Goal: Contribute content: Contribute content

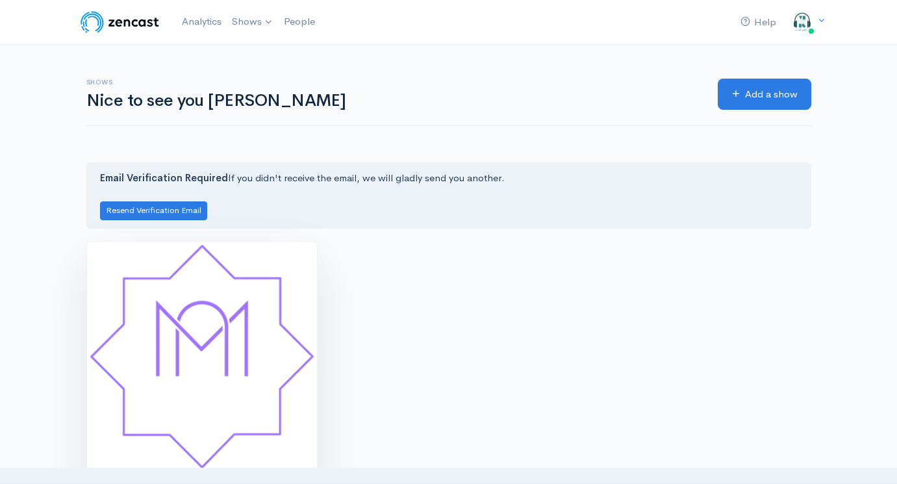
click at [259, 375] on img at bounding box center [202, 357] width 230 height 230
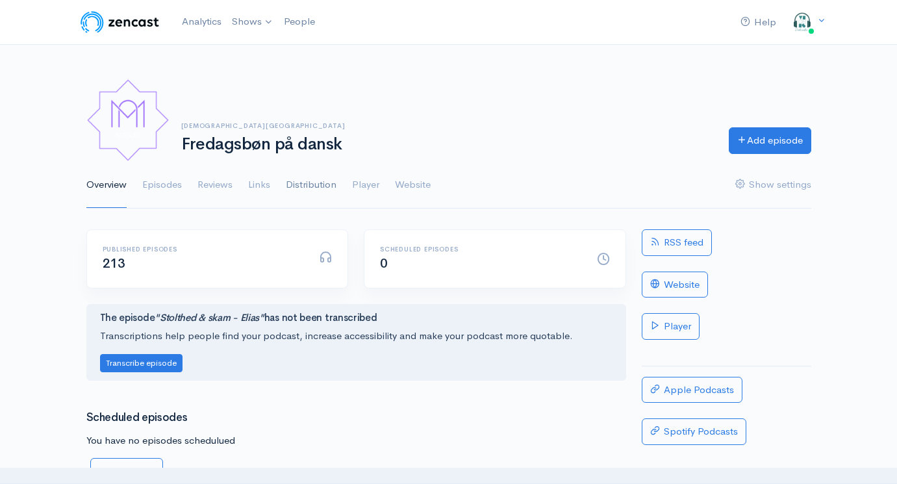
scroll to position [157, 0]
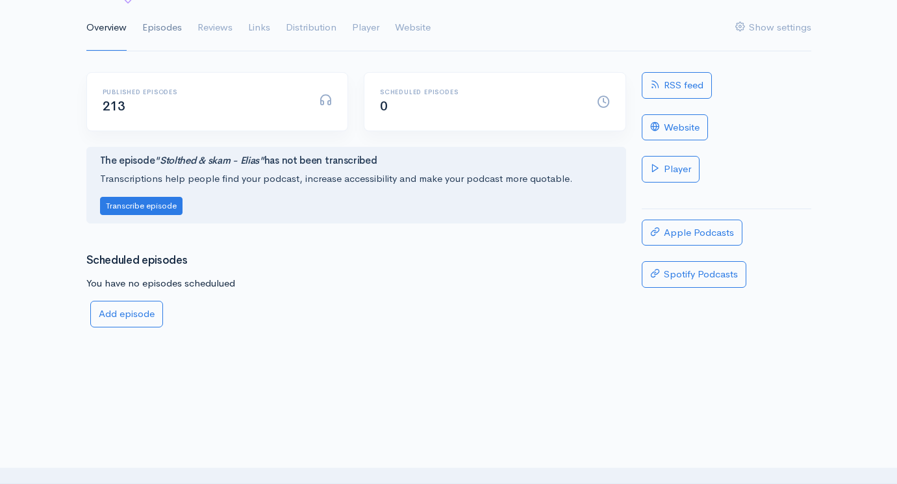
click at [171, 29] on link "Episodes" at bounding box center [162, 28] width 40 height 47
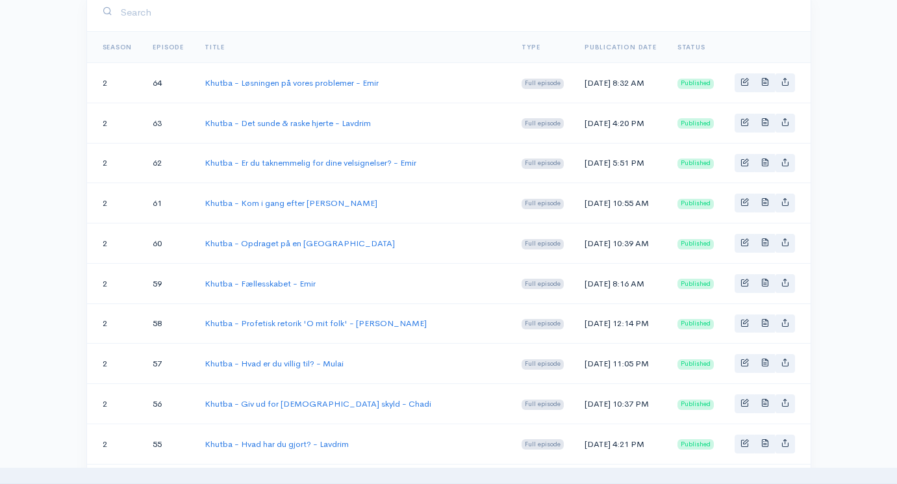
scroll to position [240, 0]
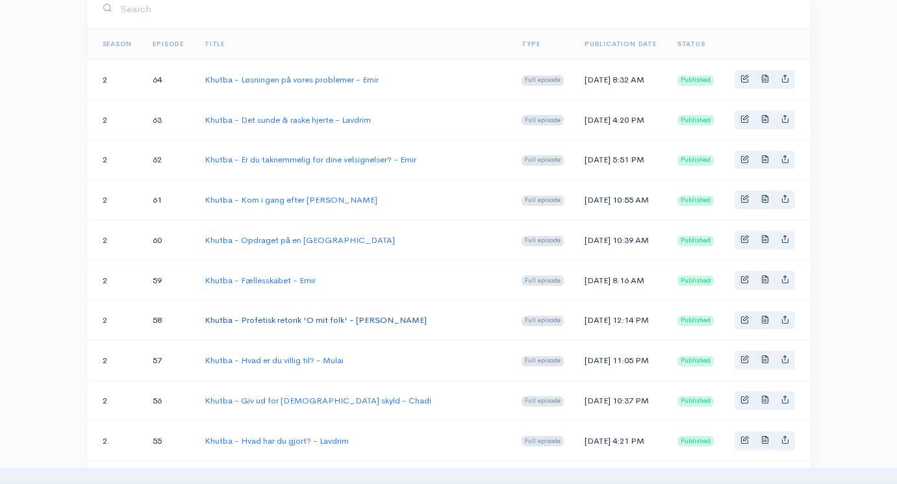
click at [305, 318] on link "Khutba - Profetisk retorik 'O mit folk' - [PERSON_NAME]" at bounding box center [316, 319] width 222 height 11
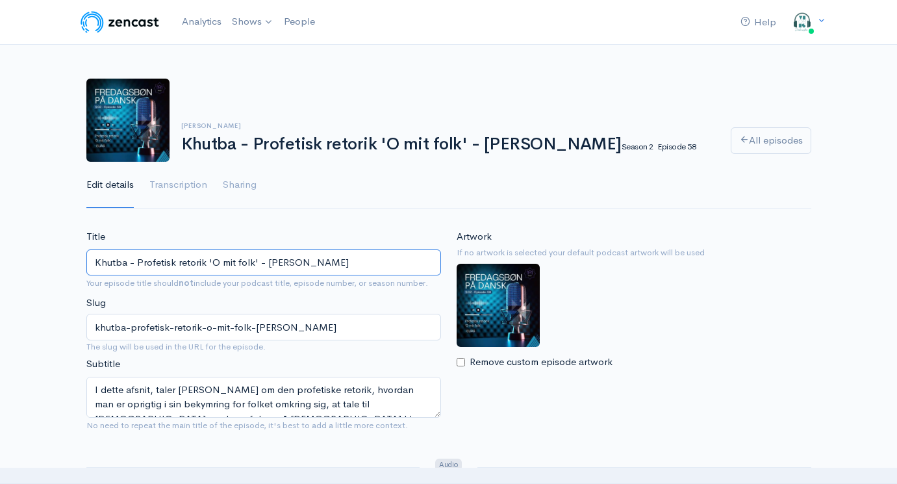
click at [313, 260] on input "Khutba - Profetisk retorik 'O mit folk' - [PERSON_NAME]" at bounding box center [263, 262] width 355 height 27
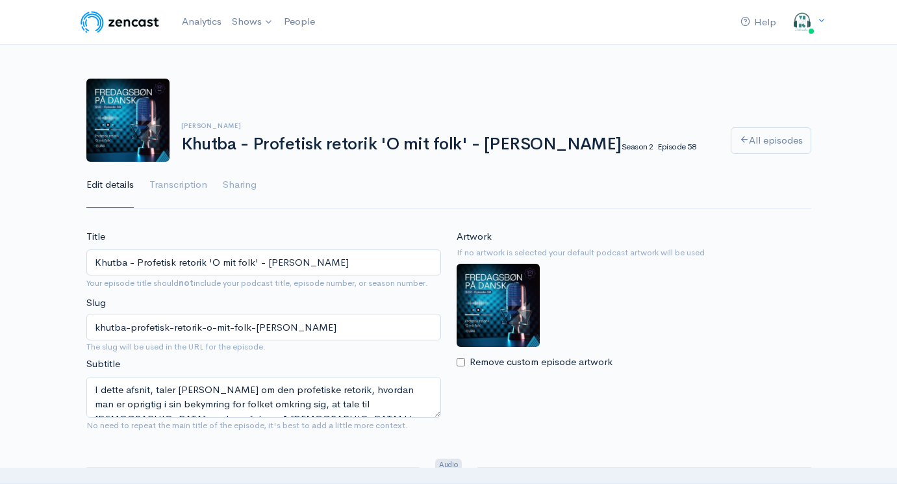
click at [651, 1] on nav "Help Notifications View all Your profile Team settings Default team Current Log…" at bounding box center [448, 22] width 897 height 45
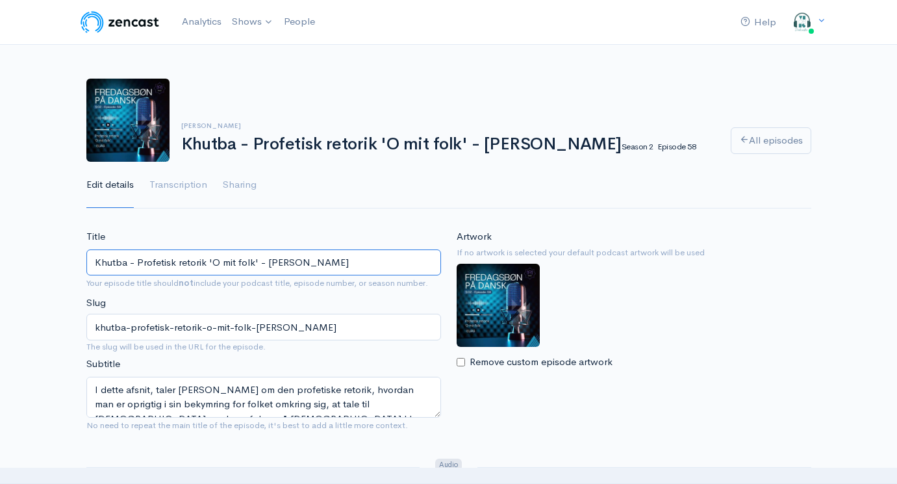
drag, startPoint x: 257, startPoint y: 260, endPoint x: 154, endPoint y: 264, distance: 102.7
click at [154, 264] on input "Khutba - Profetisk retorik 'O mit folk' - [PERSON_NAME]" at bounding box center [263, 262] width 355 height 27
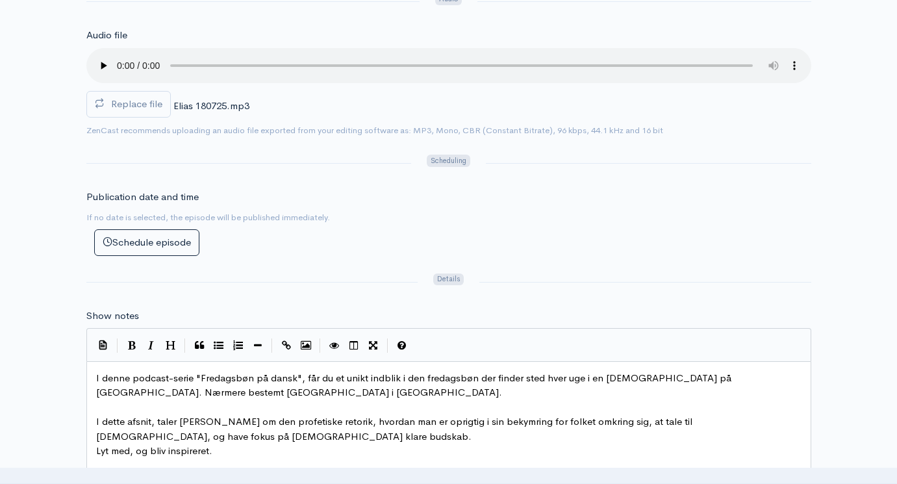
scroll to position [471, 0]
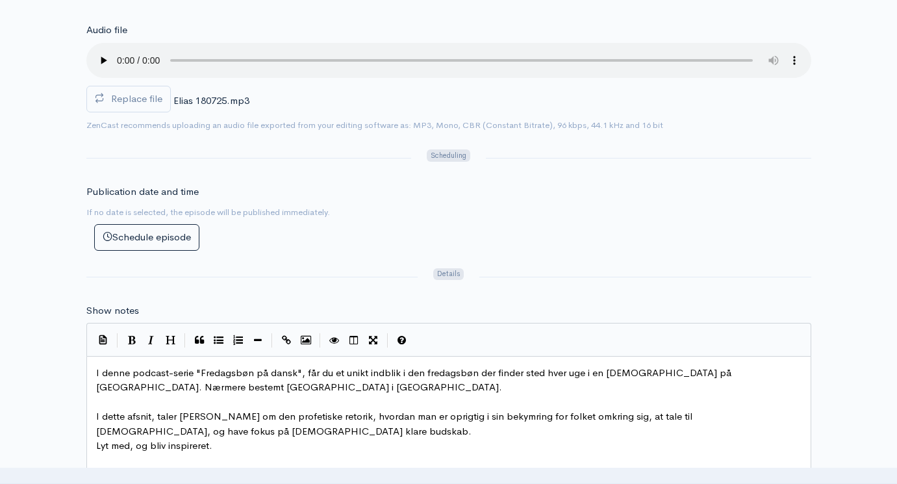
click at [288, 395] on pre "​" at bounding box center [449, 402] width 711 height 15
type textarea "I denne podcast-serie "Fredagsbøn på dansk", får du et unikt indblik i den fred…"
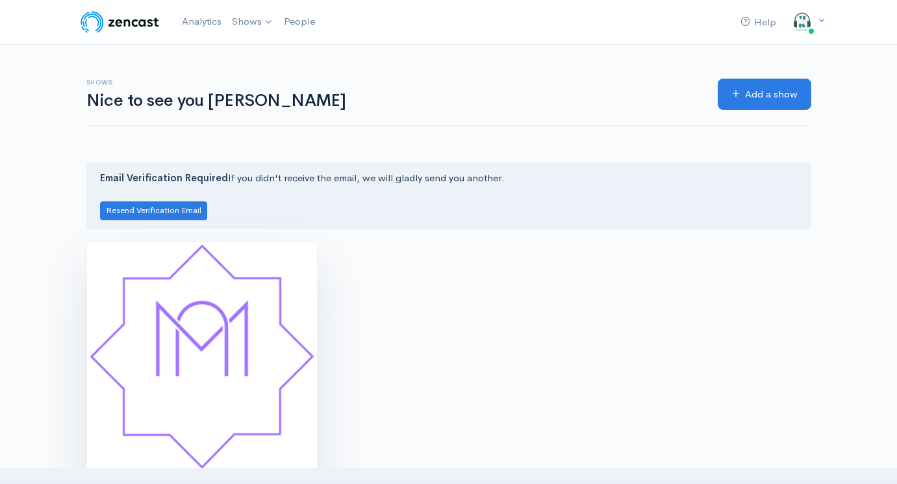
click at [212, 334] on img at bounding box center [202, 357] width 230 height 230
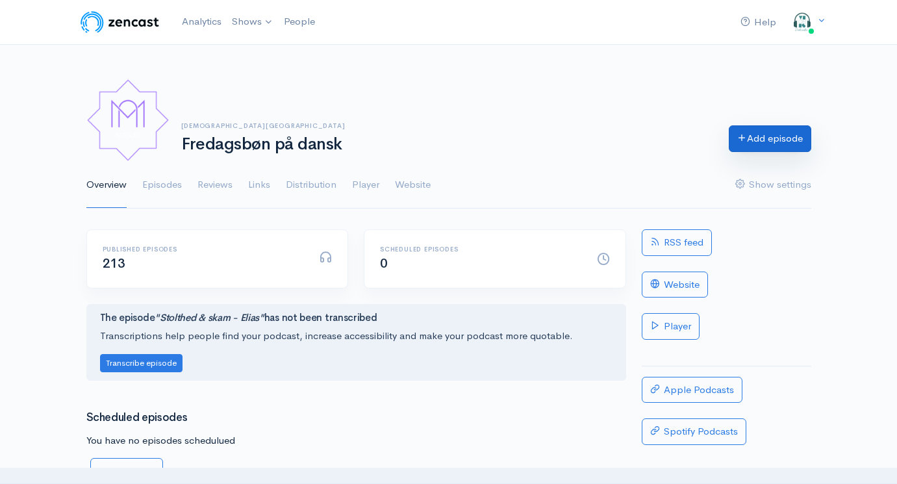
click at [755, 137] on link "Add episode" at bounding box center [770, 138] width 82 height 27
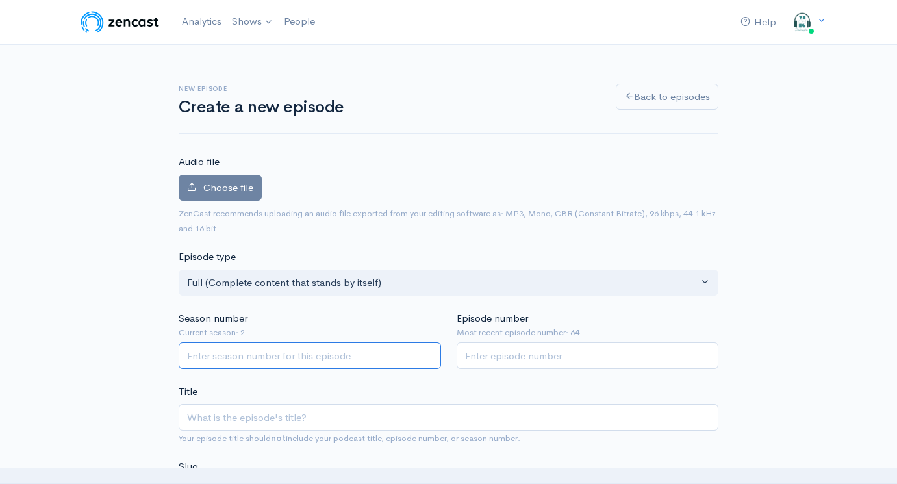
click at [231, 355] on input "Season number" at bounding box center [310, 355] width 262 height 27
type input "1"
click at [516, 355] on input "Episode number" at bounding box center [588, 355] width 262 height 27
type input "65"
click at [334, 351] on input "1" at bounding box center [310, 355] width 262 height 27
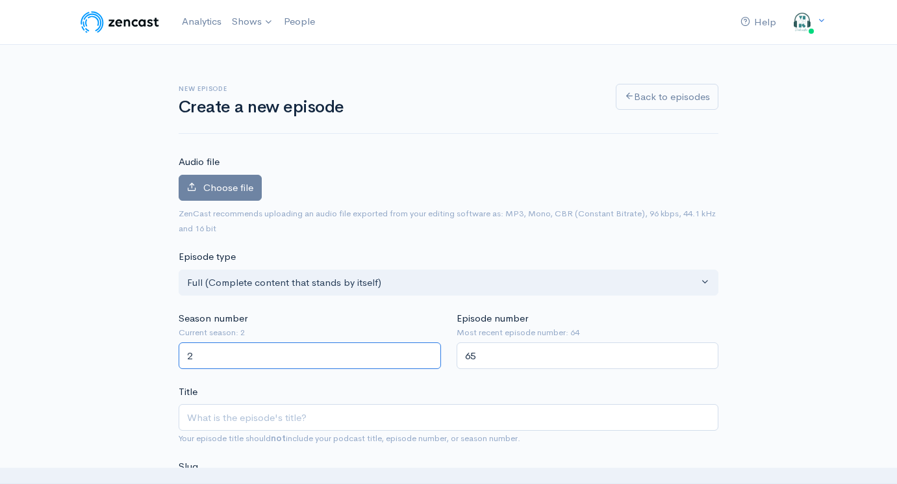
type input "2"
click at [299, 412] on input "Title" at bounding box center [449, 417] width 540 height 27
paste input "Khutba - Profetisk retorik 'O mit folk' - [PERSON_NAME]"
type input "Khutba - Profetisk retorik 'O mit folk' - [PERSON_NAME]"
type input "khutba-profetisk-retorik-o-mit-folk-[PERSON_NAME]"
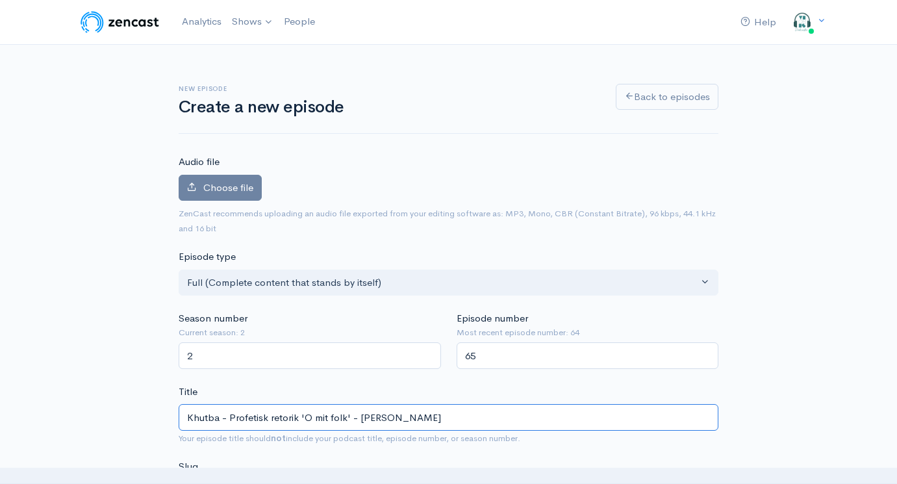
drag, startPoint x: 349, startPoint y: 410, endPoint x: 231, endPoint y: 410, distance: 118.2
click at [231, 410] on input "Khutba - Profetisk retorik 'O mit folk' - [PERSON_NAME]" at bounding box center [449, 417] width 540 height 27
paste input "karakter, en aggressiv beduin og [GEOGRAPHIC_DATA]"
type input "Khutba - Profetisk karakter, en aggressiv beduin og [PERSON_NAME]"
type input "khutba-profetisk-karakter-en-aggressiv-beduin-og-gaza-elias"
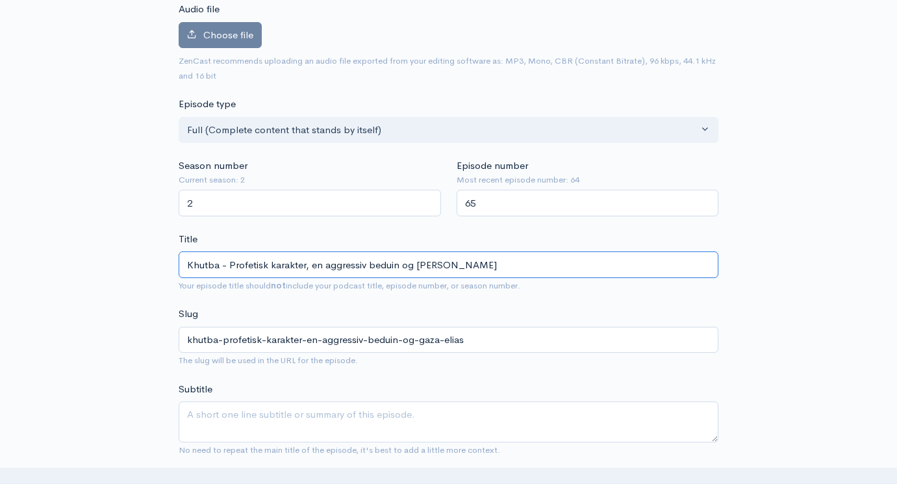
scroll to position [160, 0]
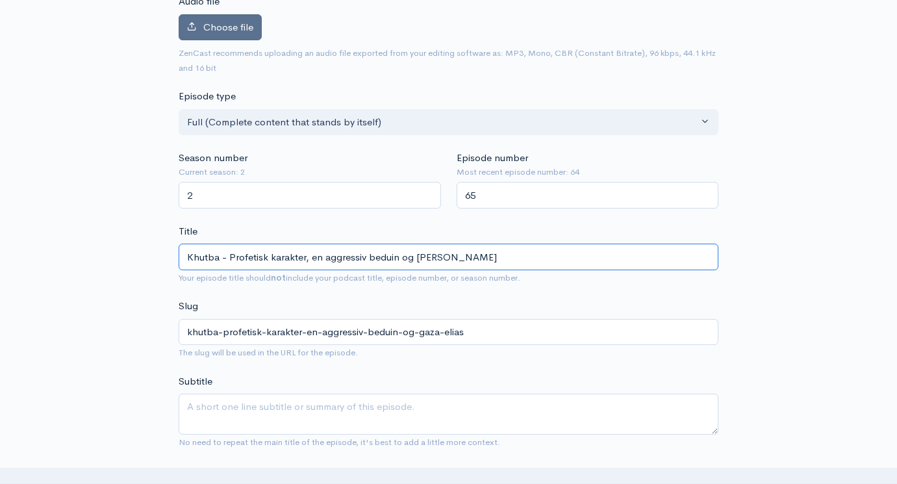
type input "Khutba - Profetisk karakter, en aggressiv beduin og [PERSON_NAME]"
click at [243, 36] on label "Choose file" at bounding box center [220, 27] width 83 height 27
click at [0, 0] on input "Choose file" at bounding box center [0, 0] width 0 height 0
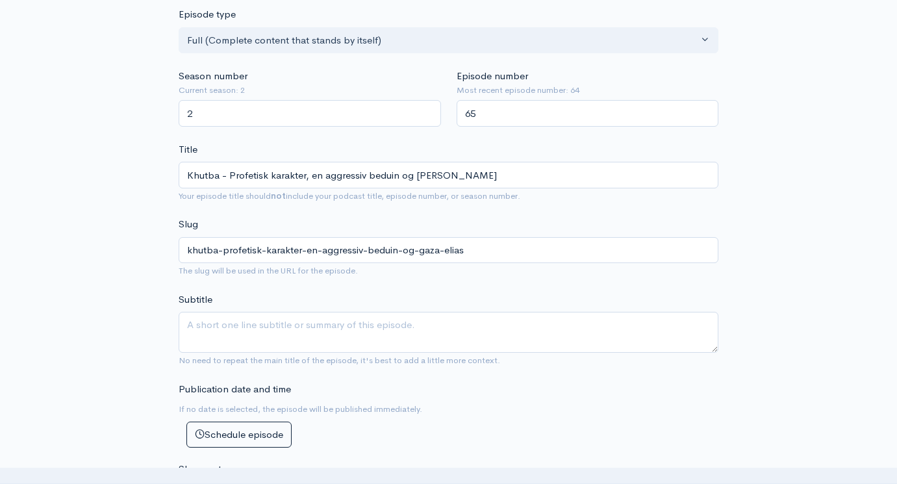
scroll to position [342, 0]
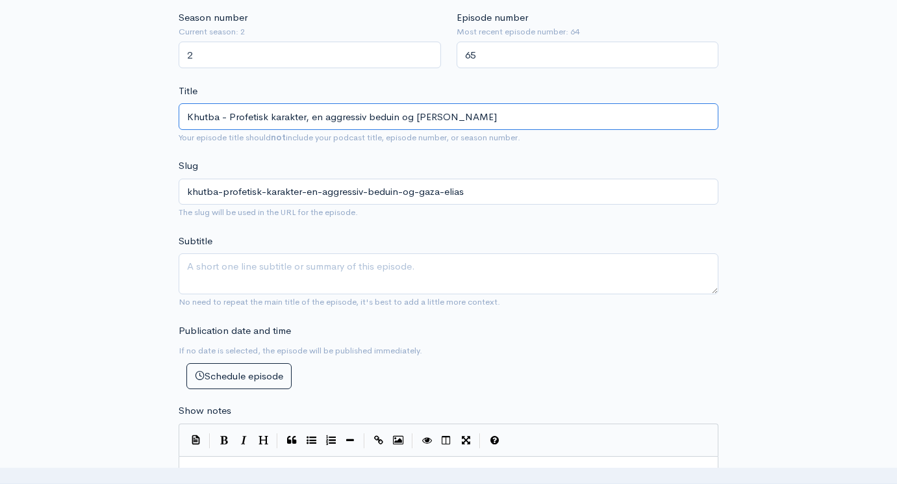
drag, startPoint x: 435, startPoint y: 100, endPoint x: 239, endPoint y: 101, distance: 196.2
click at [239, 103] on input "Khutba - Profetisk karakter, en aggressiv beduin og [PERSON_NAME]" at bounding box center [449, 116] width 540 height 27
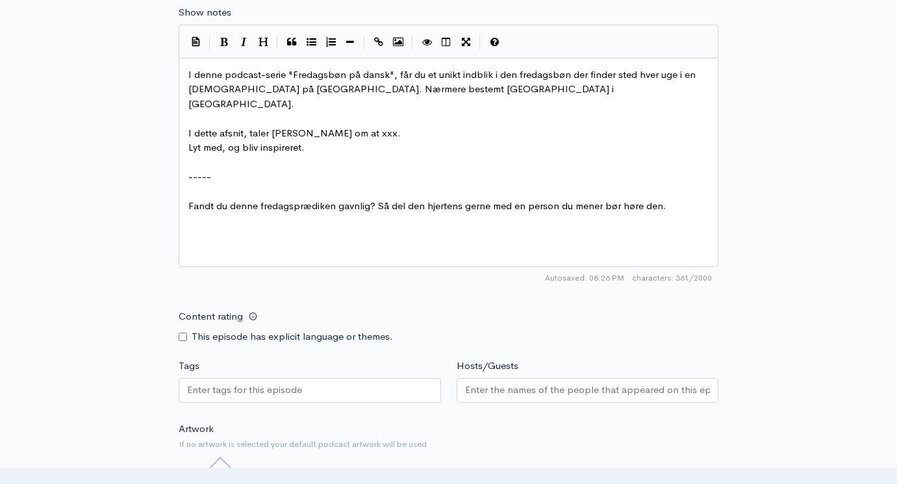
scroll to position [818, 0]
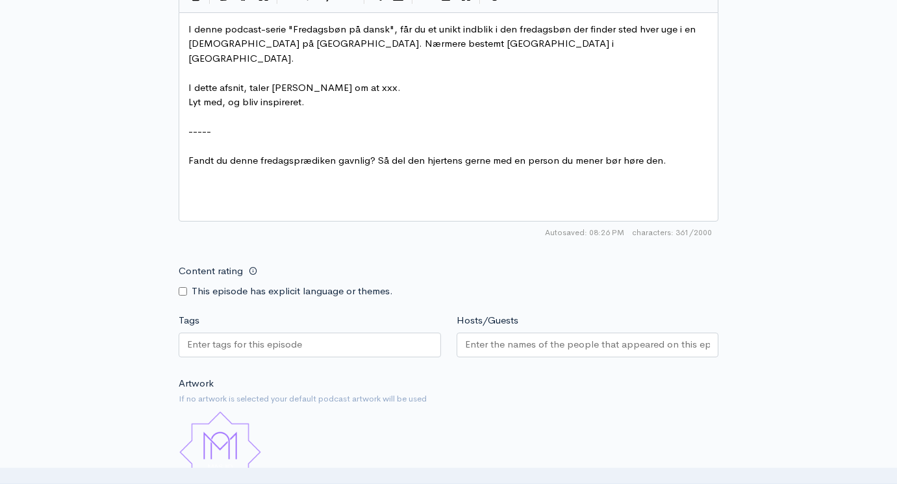
click at [323, 110] on pre "​" at bounding box center [448, 117] width 525 height 15
type textarea "I denne podcast-serie "Fredagsbøn på dansk", får du et unikt indblik i den fred…"
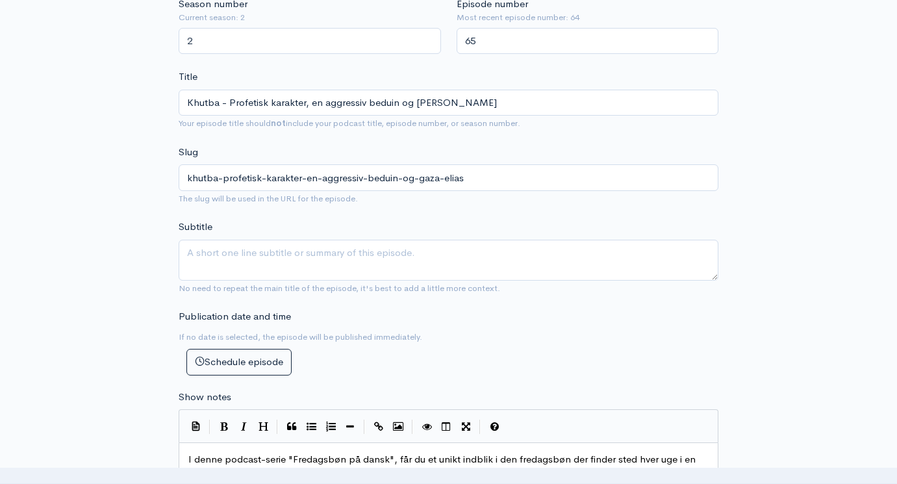
scroll to position [388, 0]
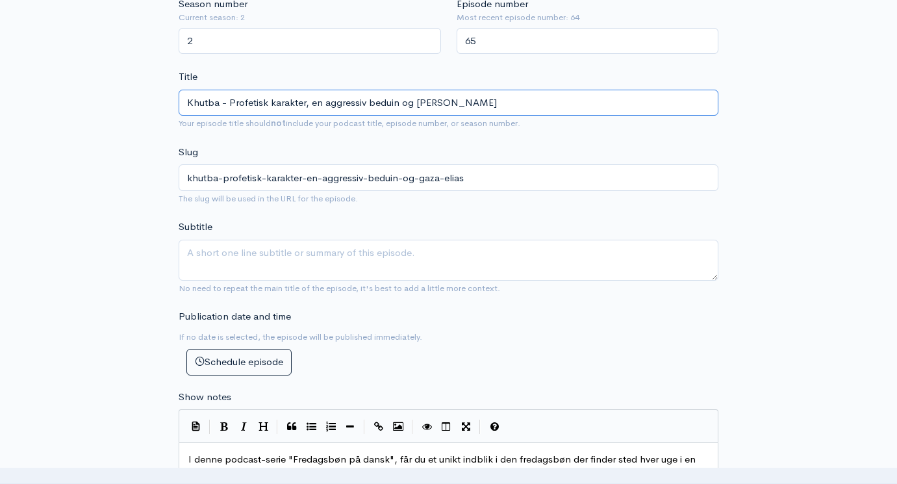
drag, startPoint x: 436, startPoint y: 86, endPoint x: 270, endPoint y: 81, distance: 166.4
click at [270, 90] on input "Khutba - Profetisk karakter, en aggressiv beduin og [PERSON_NAME]" at bounding box center [449, 103] width 540 height 27
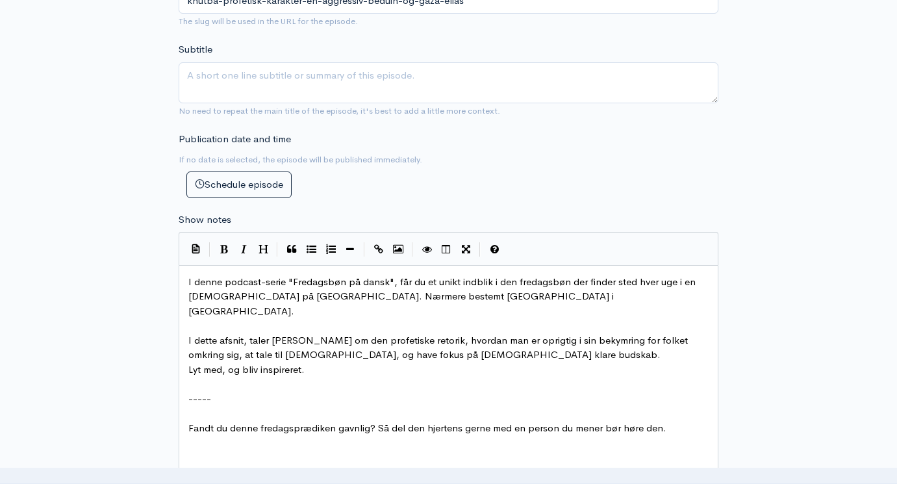
scroll to position [594, 0]
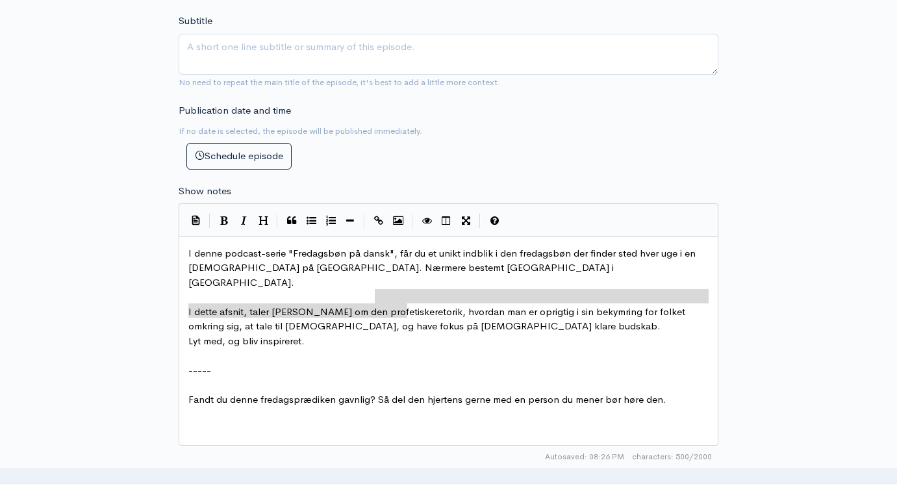
type textarea "retorik, hvordan man er oprigtig i sin bekymring for folket omkring sig, at tal…"
drag, startPoint x: 376, startPoint y: 274, endPoint x: 410, endPoint y: 285, distance: 35.5
paste textarea
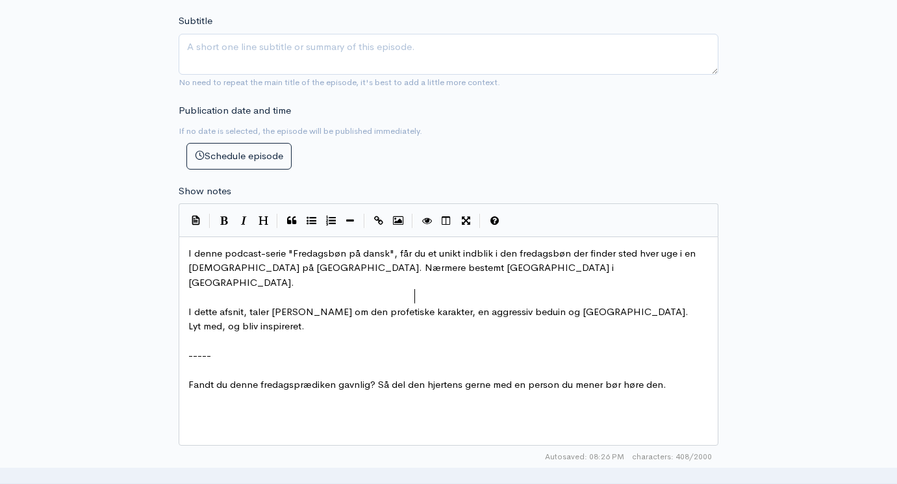
click at [416, 305] on span "I dette afsnit, taler [PERSON_NAME] om den profetiske karakter, en aggressiv be…" at bounding box center [438, 311] width 500 height 12
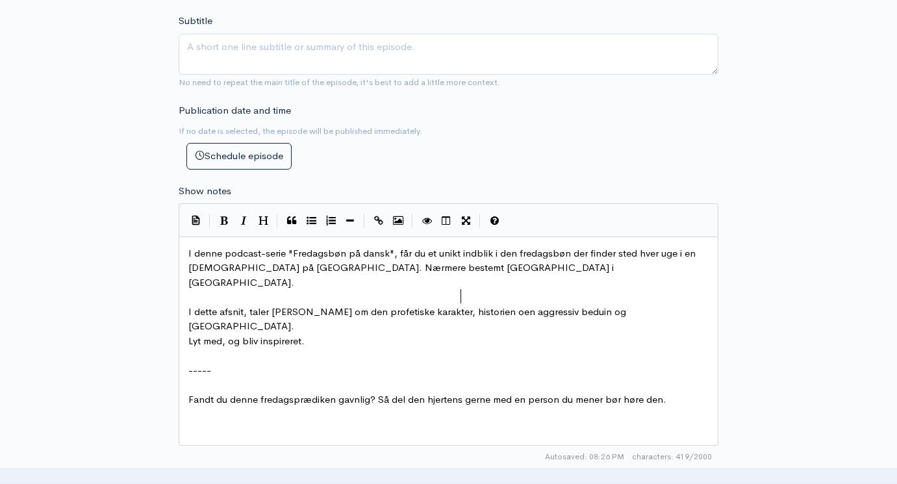
type textarea "historien om"
click at [572, 305] on span "I dette afsnit, taler [PERSON_NAME] om den profetiske karakter, historien om en…" at bounding box center [413, 318] width 451 height 27
type textarea "hvordan det kan perspektiere"
type textarea "vers"
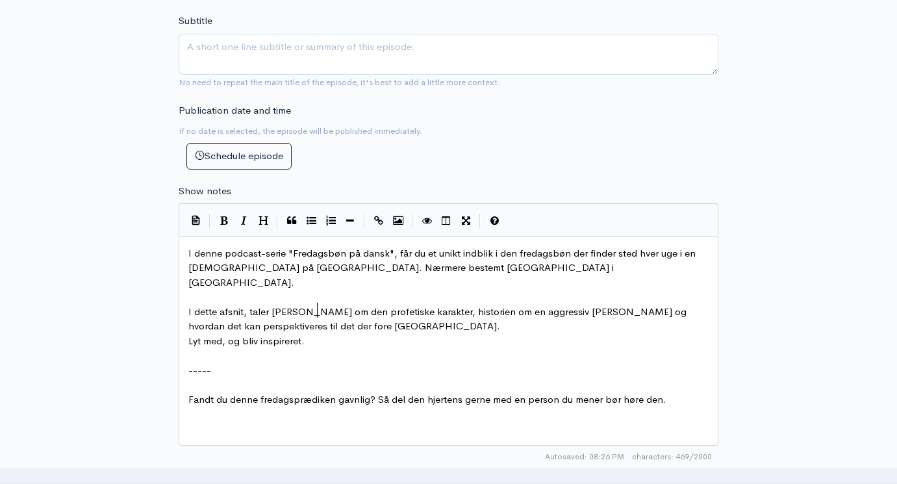
type textarea "es til det der foreå"
type textarea "gr"
type textarea "år i"
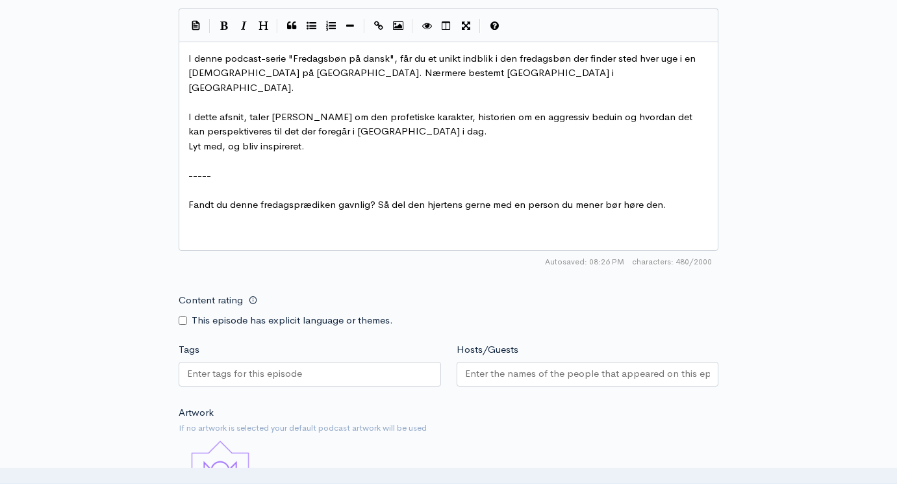
scroll to position [790, 0]
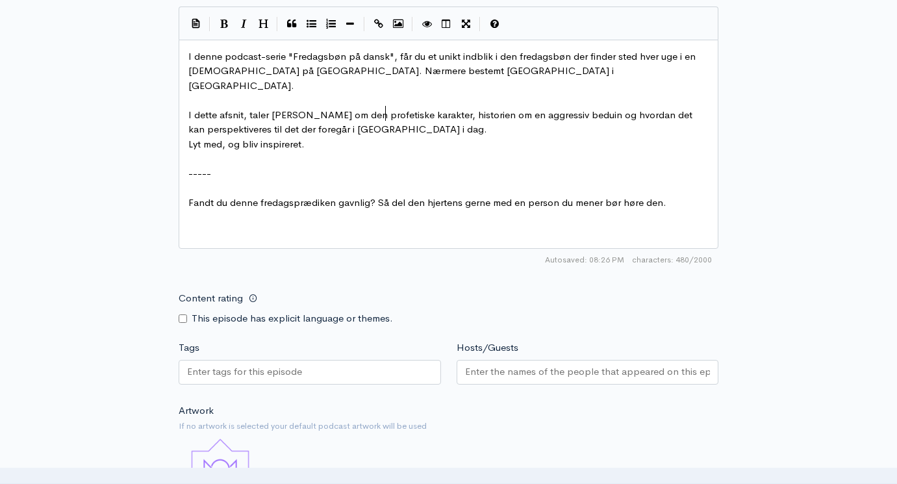
type textarea "i dag"
click at [605, 364] on input "Hosts/Guests" at bounding box center [588, 371] width 246 height 15
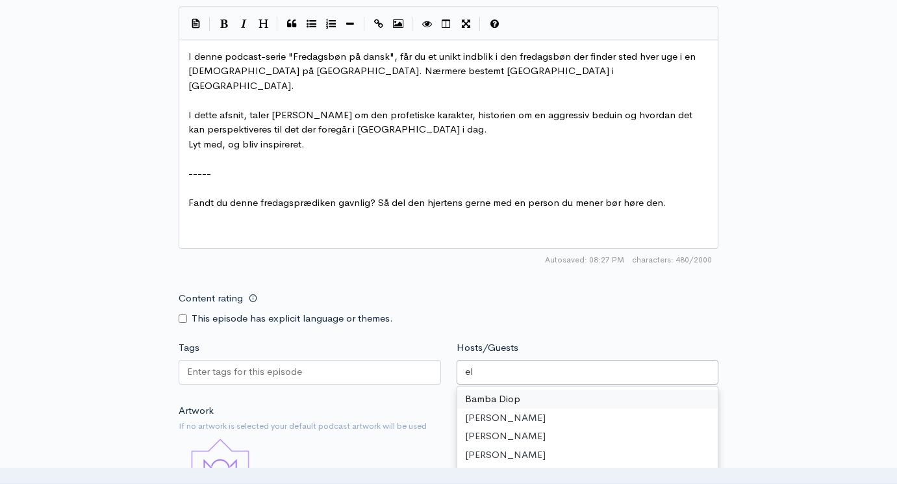
type input "eli"
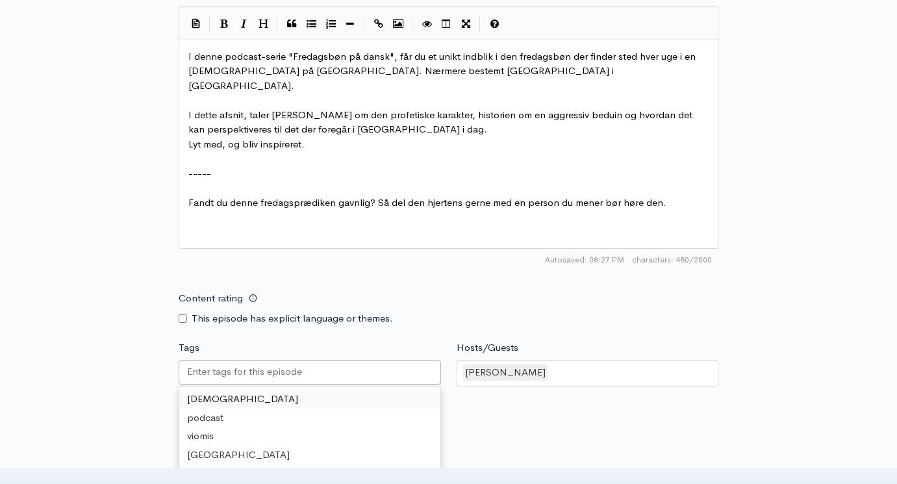
click at [231, 364] on input "Tags" at bounding box center [245, 371] width 117 height 15
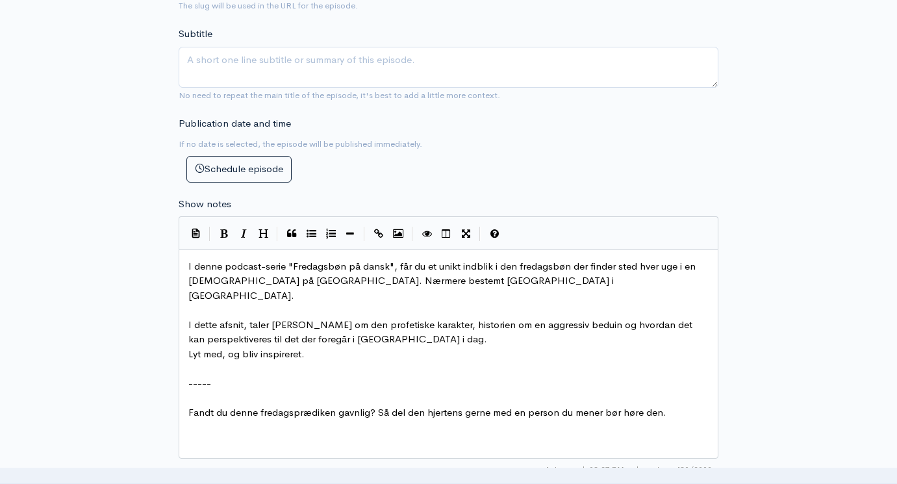
scroll to position [561, 0]
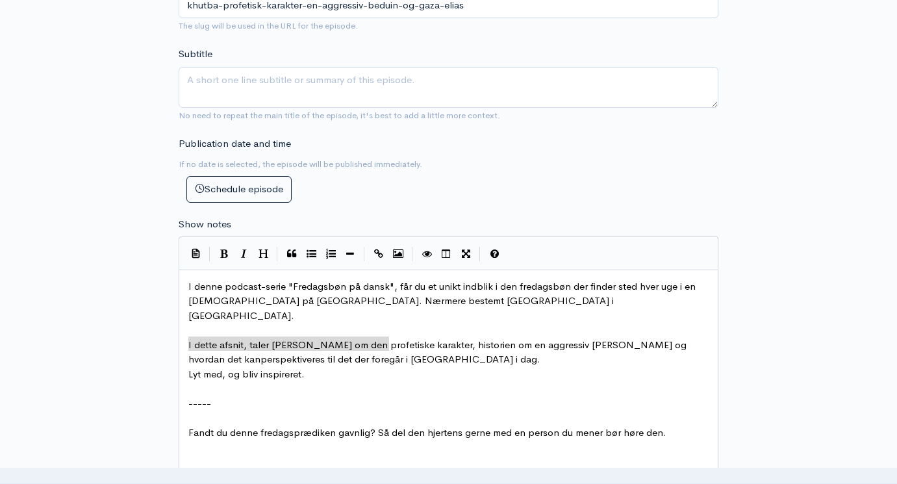
type textarea "I dette afsnit, taler [PERSON_NAME] om den profetiske karakter, historien om en…"
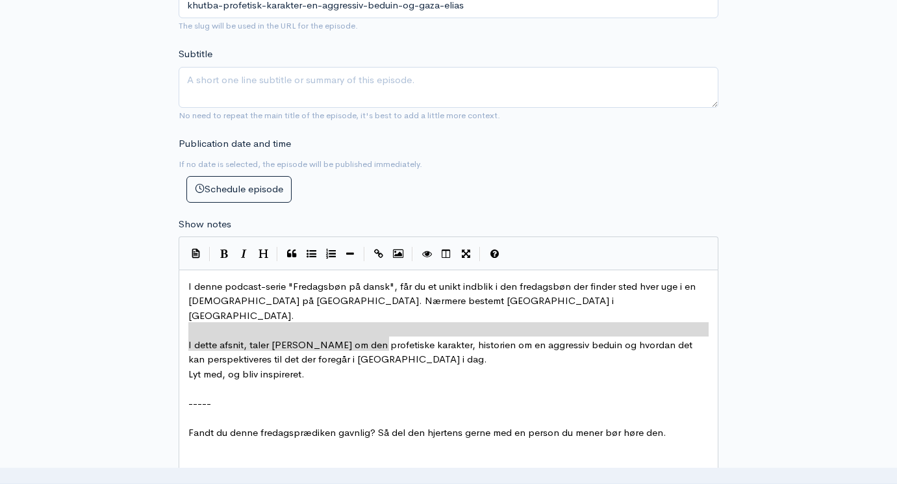
drag, startPoint x: 407, startPoint y: 318, endPoint x: 97, endPoint y: 309, distance: 309.9
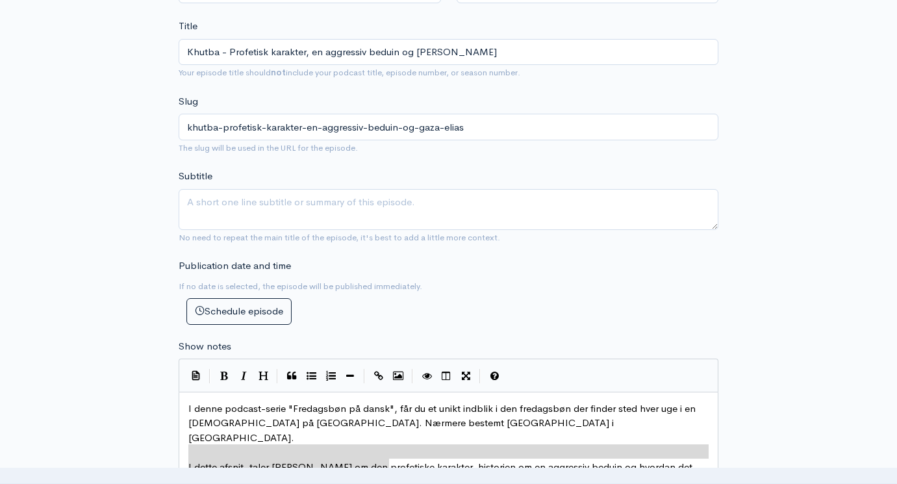
scroll to position [438, 0]
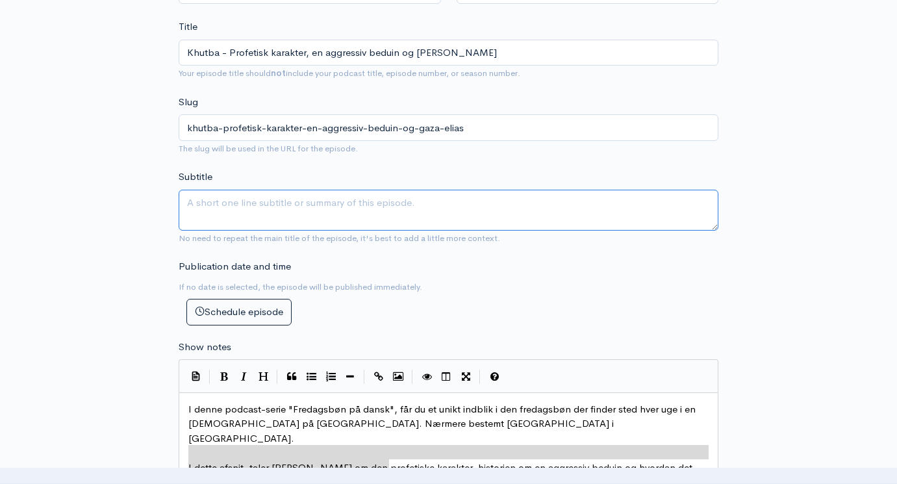
click at [216, 190] on textarea "Subtitle" at bounding box center [449, 210] width 540 height 41
paste textarea "I dette afsnit, taler [PERSON_NAME] om den profetiske karakter, historien om en…"
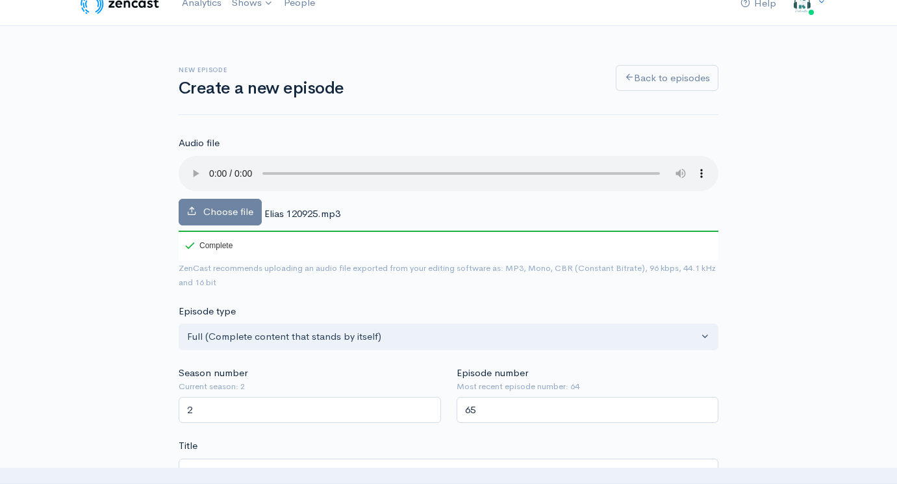
scroll to position [0, 0]
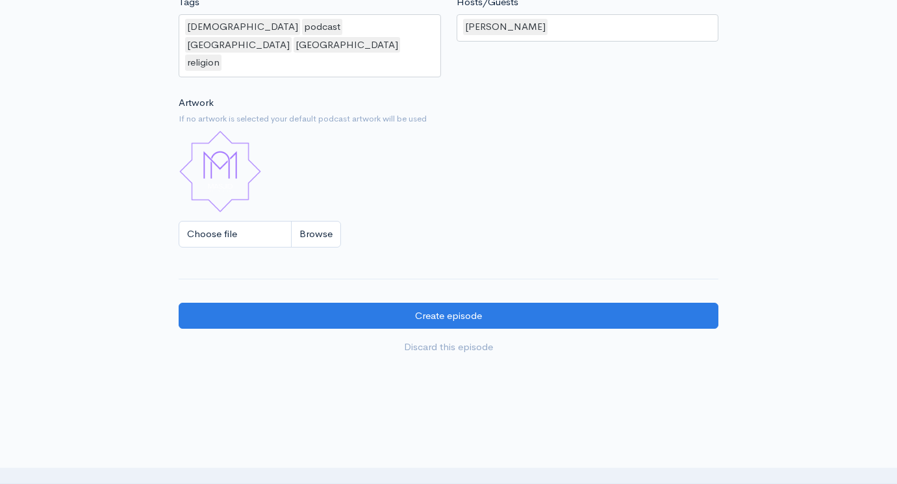
type textarea "I dette afsnit, taler [PERSON_NAME] om den profetiske karakter, historien om en…"
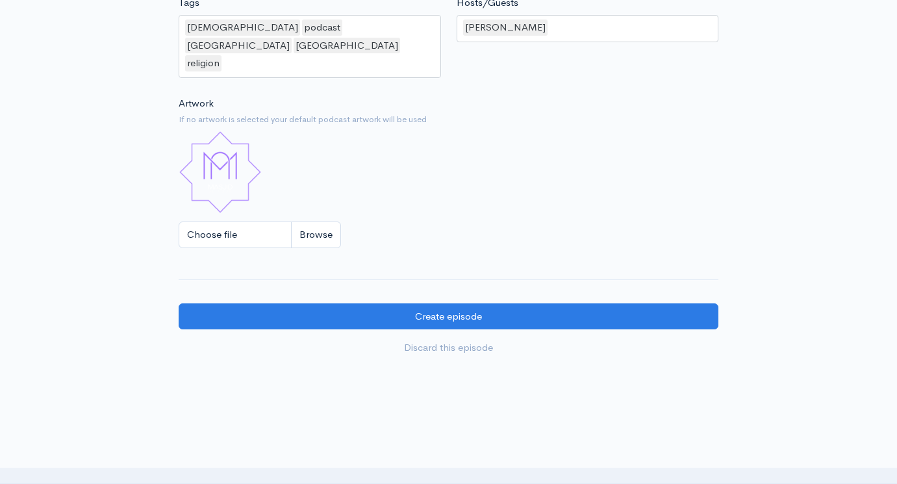
click at [308, 221] on input "Choose file" at bounding box center [260, 234] width 162 height 27
type input "C:\fakepath\Fredagsbøn på dansk skabelon.jpg"
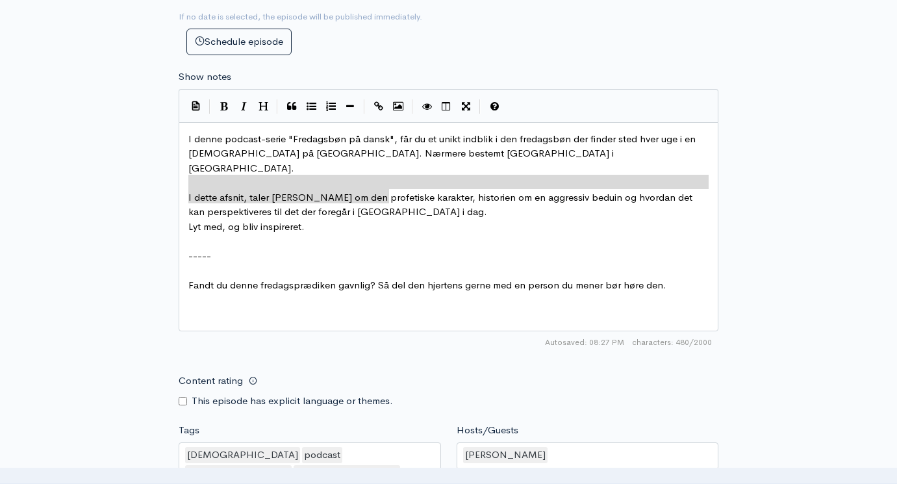
scroll to position [709, 1]
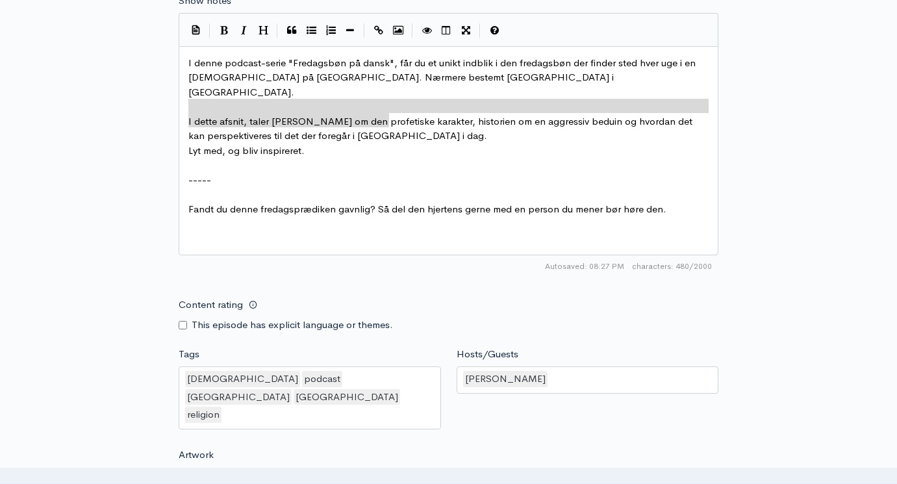
click at [392, 366] on div "[DEMOGRAPHIC_DATA] podcast [GEOGRAPHIC_DATA] [GEOGRAPHIC_DATA] religion" at bounding box center [310, 397] width 262 height 63
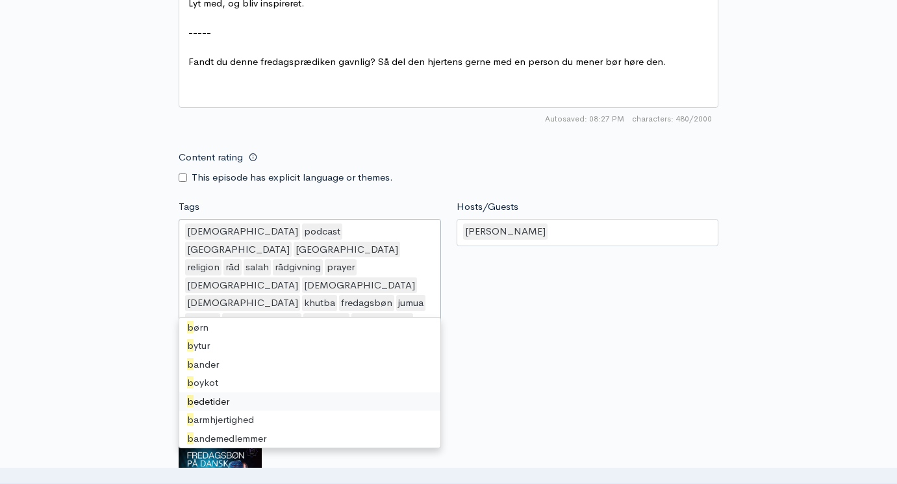
scroll to position [0, 0]
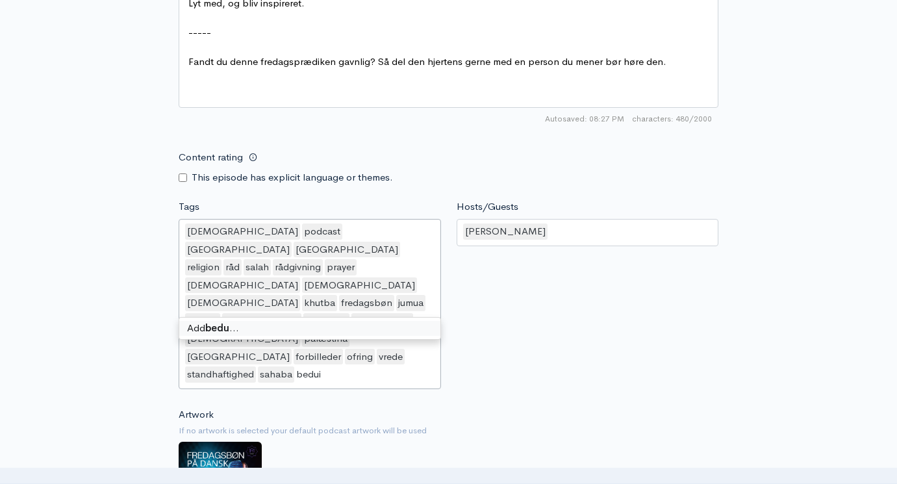
type input "beduin"
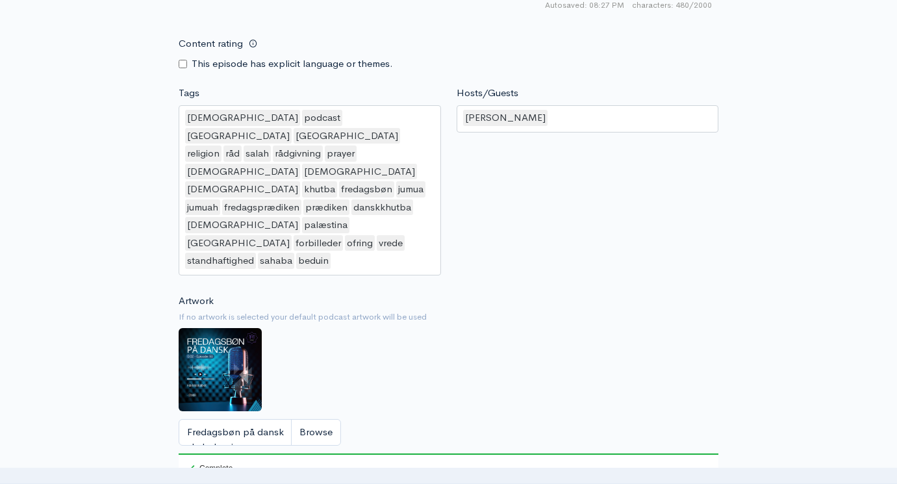
scroll to position [1054, 0]
